Goal: Task Accomplishment & Management: Manage account settings

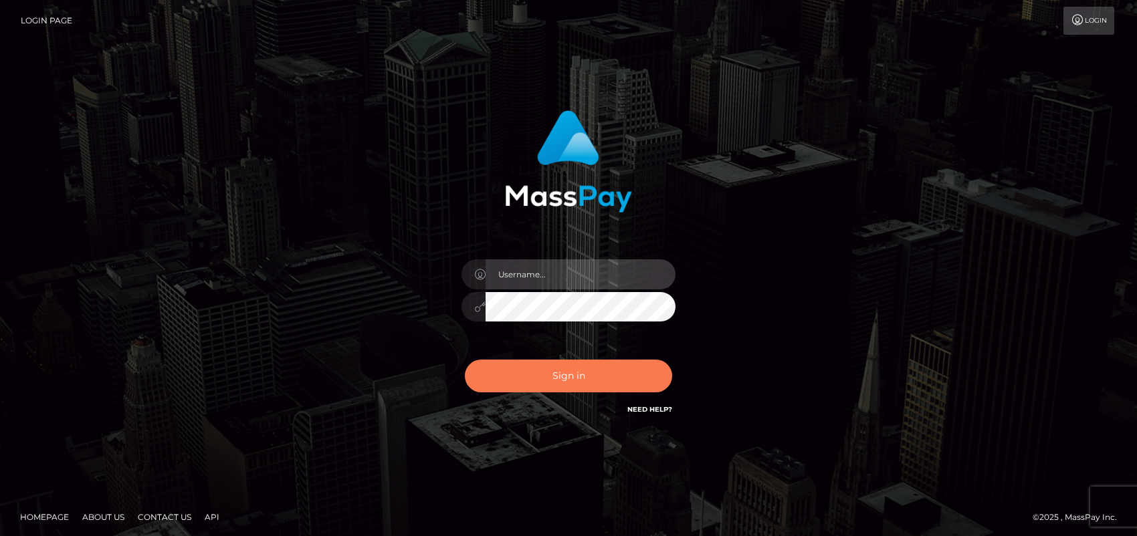
type input "ebellune"
click at [572, 373] on button "Sign in" at bounding box center [568, 376] width 207 height 33
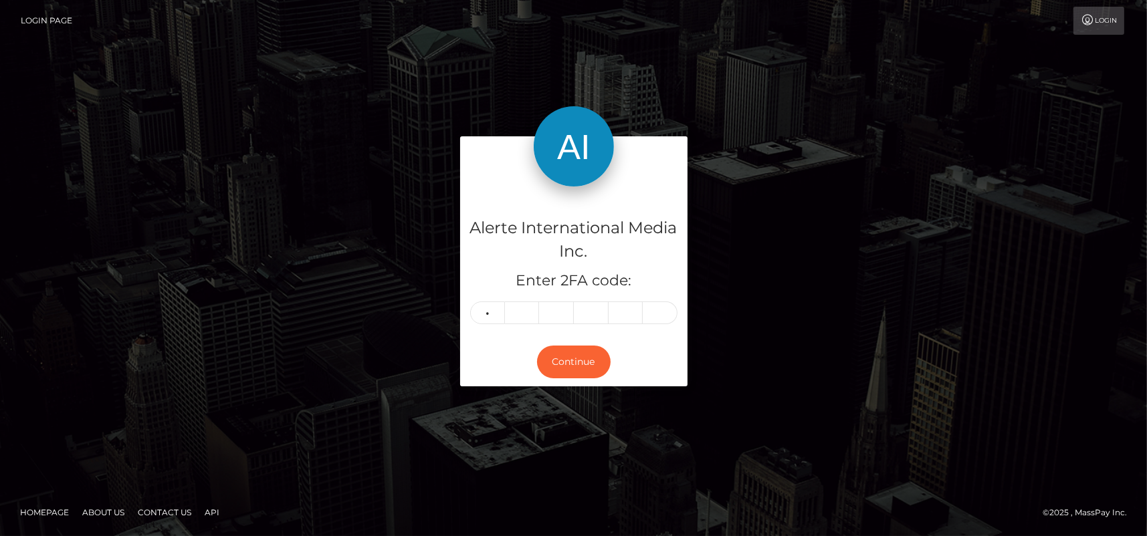
type input "4"
type input "2"
type input "1"
type input "4"
type input "0"
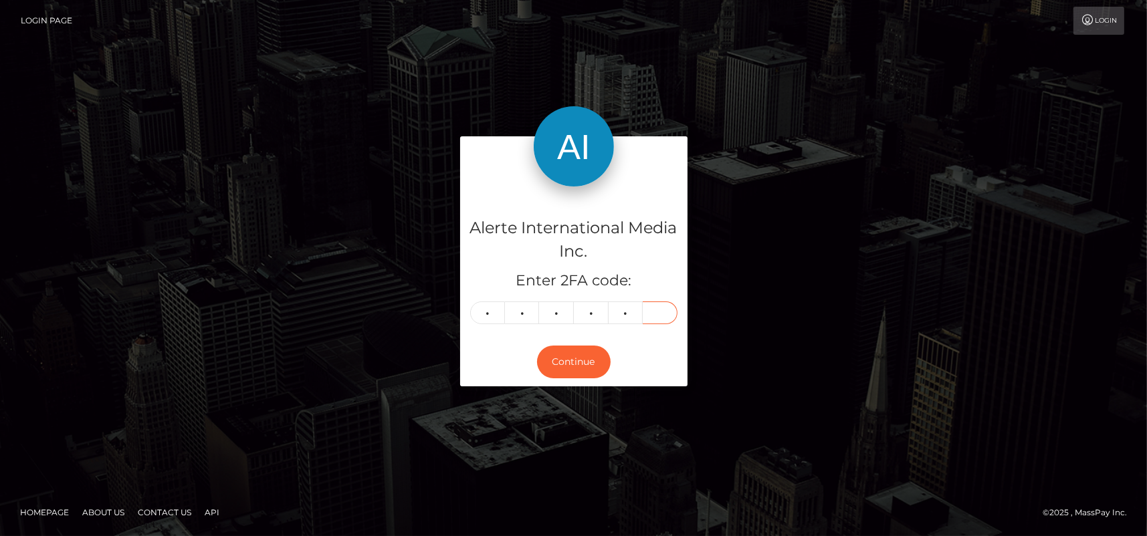
type input "1"
